Goal: Find contact information: Obtain details needed to contact an individual or organization

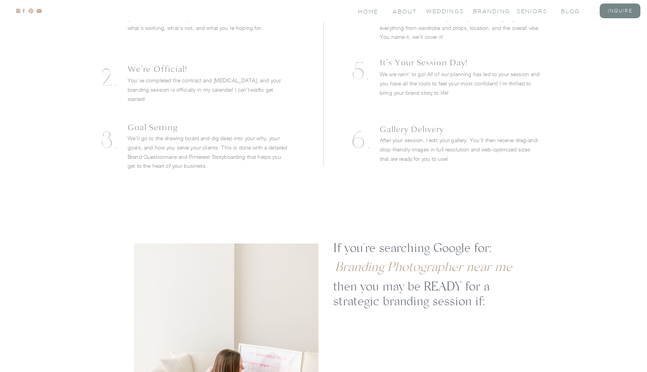
scroll to position [2103, 0]
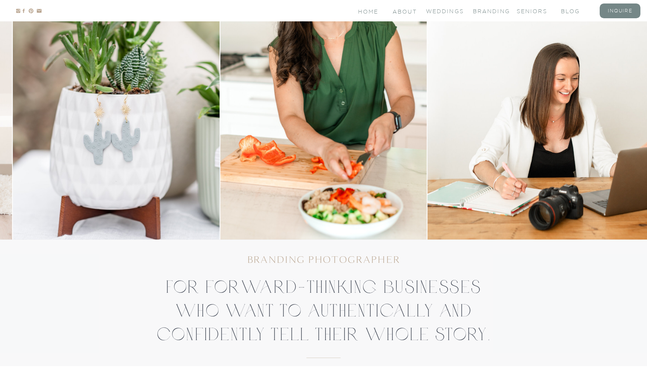
scroll to position [73, 0]
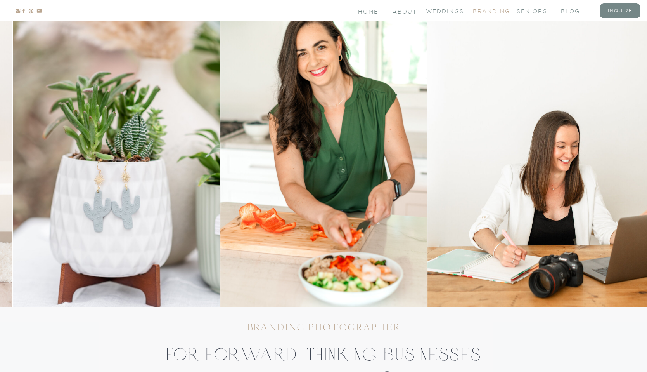
click at [501, 13] on nav "branding" at bounding box center [488, 10] width 31 height 7
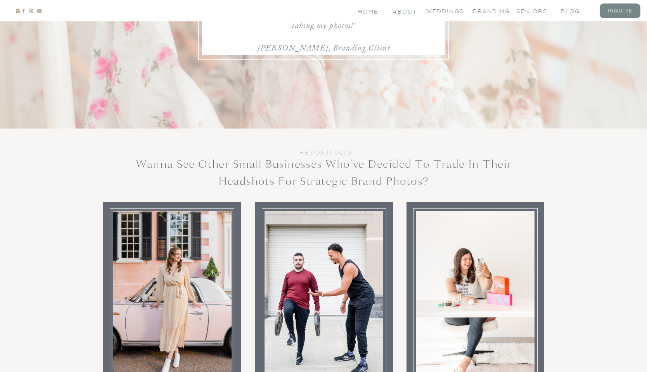
scroll to position [2733, 0]
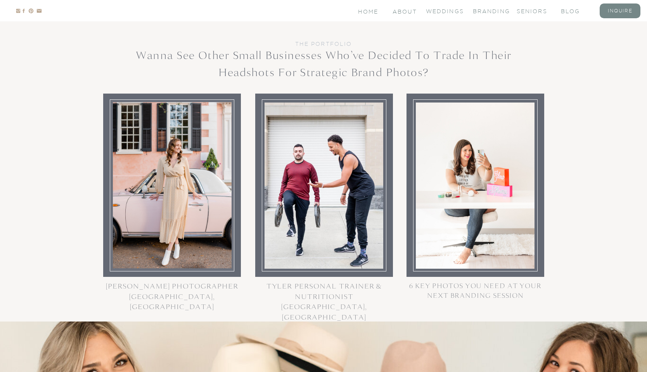
click at [449, 219] on div at bounding box center [475, 185] width 119 height 166
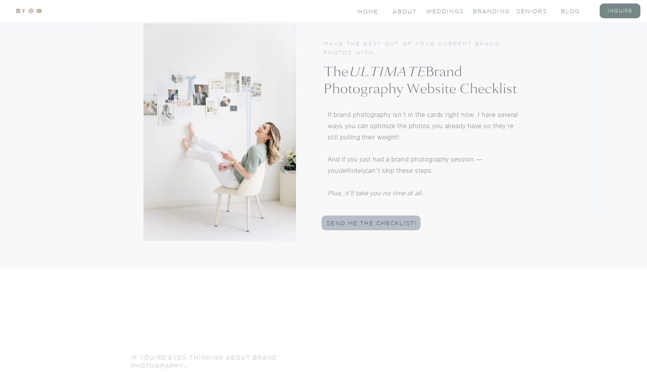
scroll to position [3336, 0]
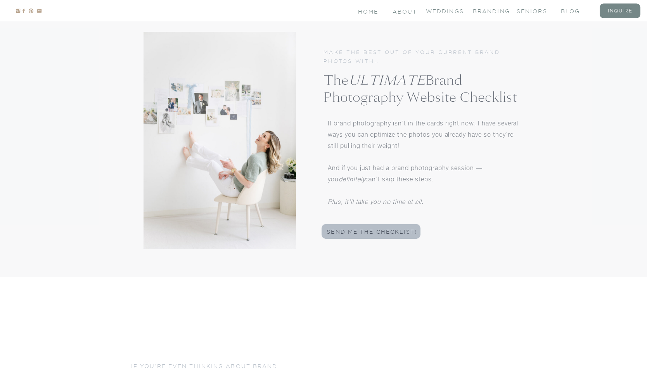
click at [272, 146] on div at bounding box center [220, 140] width 152 height 217
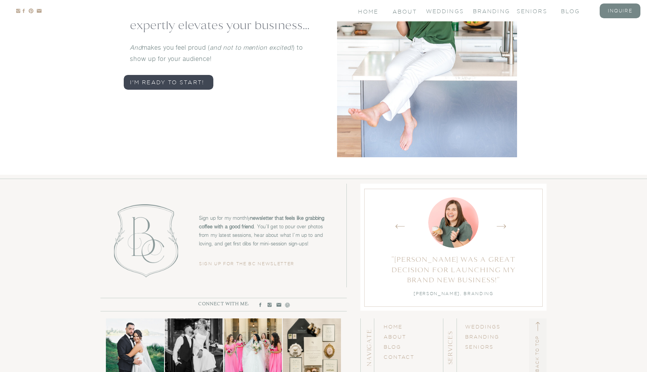
scroll to position [3751, 0]
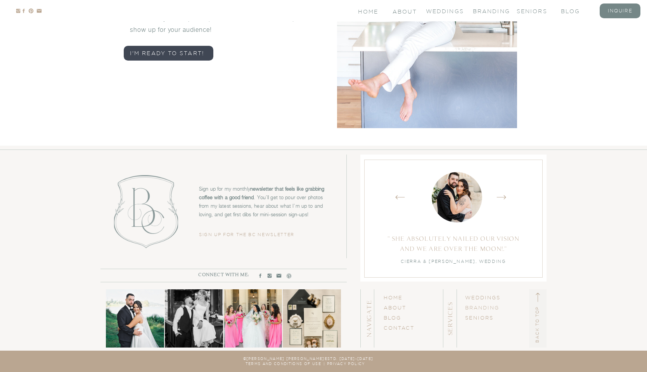
click at [491, 308] on link "BRANDING" at bounding box center [482, 307] width 34 height 5
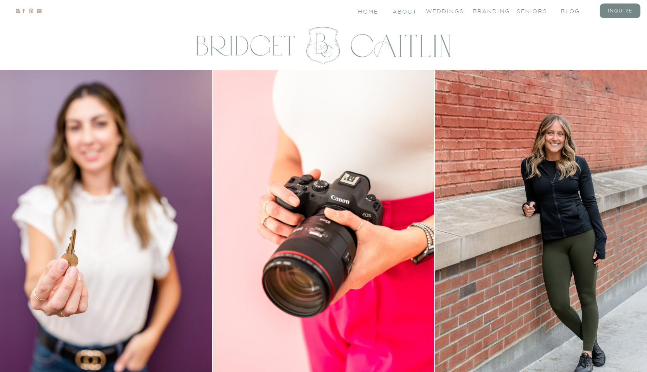
scroll to position [1, 0]
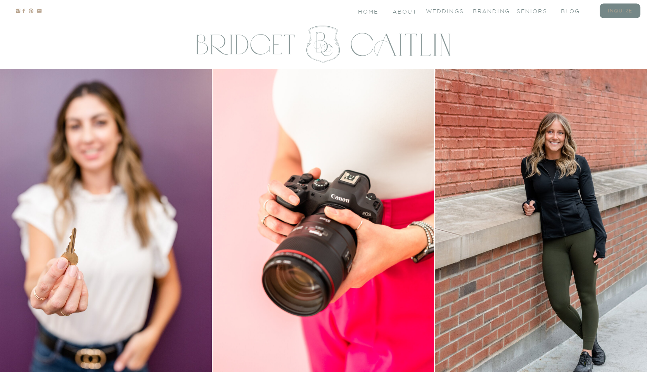
click at [616, 13] on nav "inquire" at bounding box center [620, 10] width 31 height 7
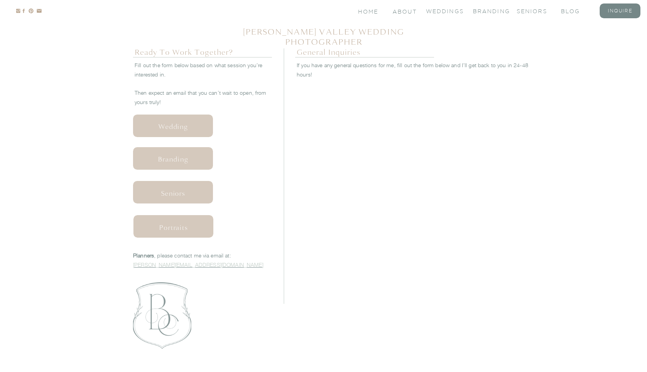
scroll to position [341, 0]
click at [193, 218] on div at bounding box center [173, 224] width 80 height 23
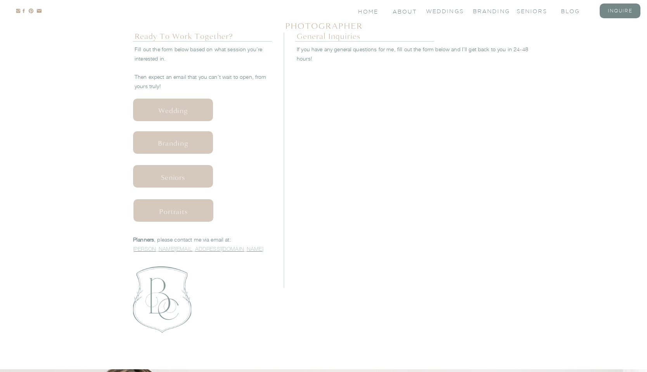
scroll to position [358, 0]
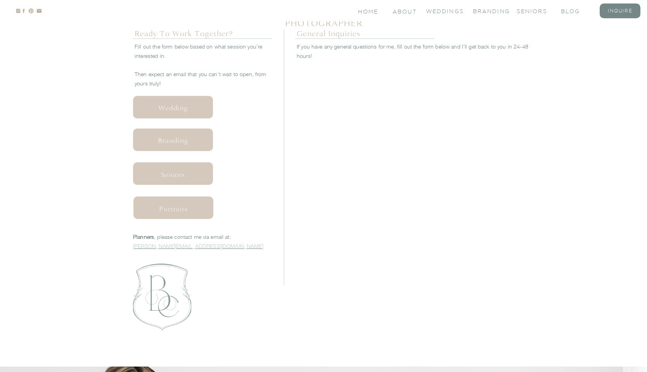
click at [189, 134] on div at bounding box center [173, 139] width 80 height 23
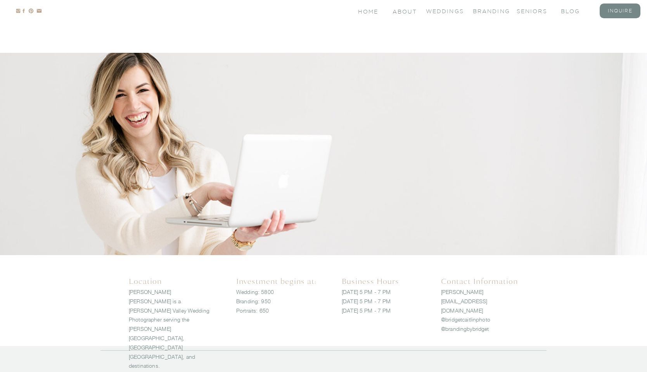
scroll to position [696, 0]
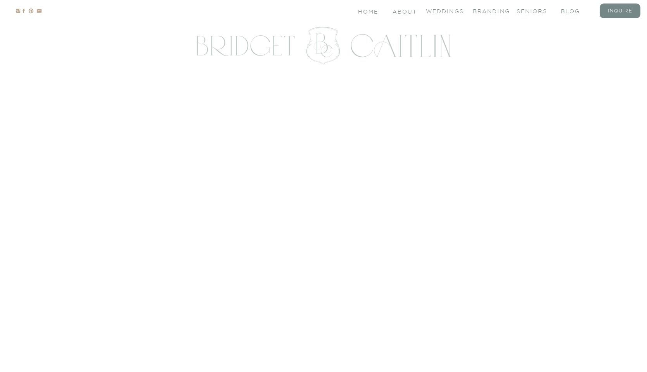
scroll to position [1, 0]
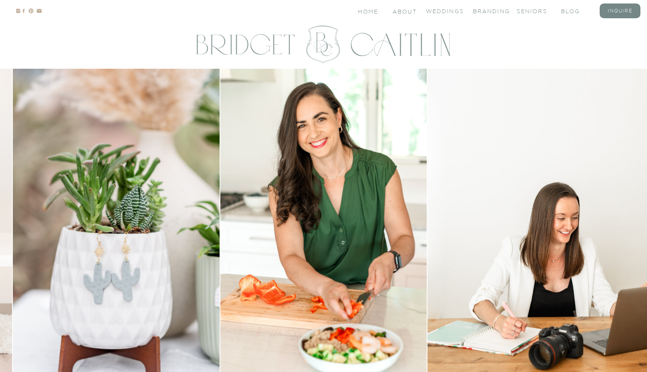
scroll to position [73, 0]
